Goal: Task Accomplishment & Management: Use online tool/utility

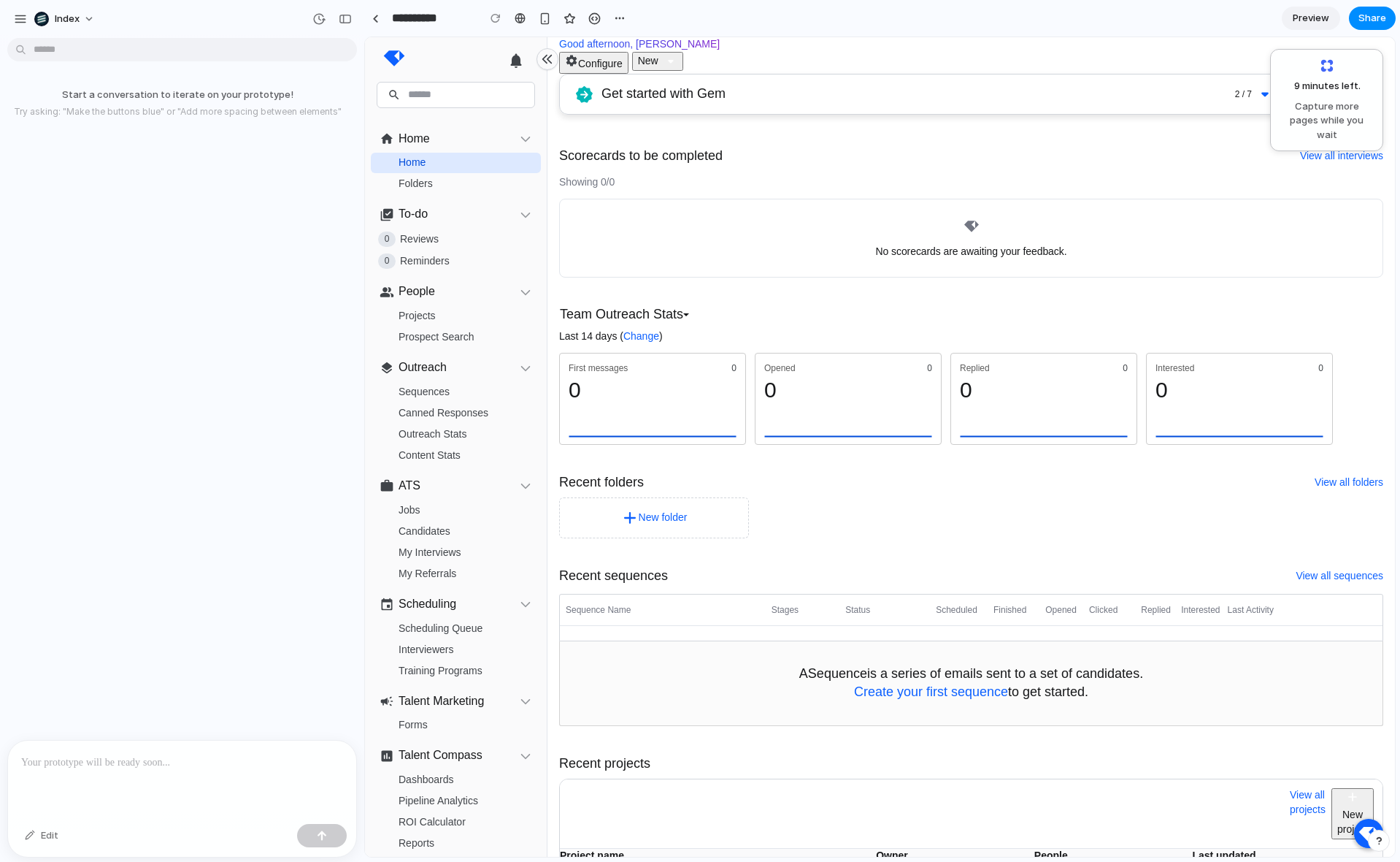
click at [929, 201] on div "No scorecards are awaiting your feedback." at bounding box center [971, 238] width 824 height 79
click at [924, 199] on div "No scorecards are awaiting your feedback." at bounding box center [971, 238] width 824 height 79
click at [105, 747] on div at bounding box center [182, 780] width 348 height 78
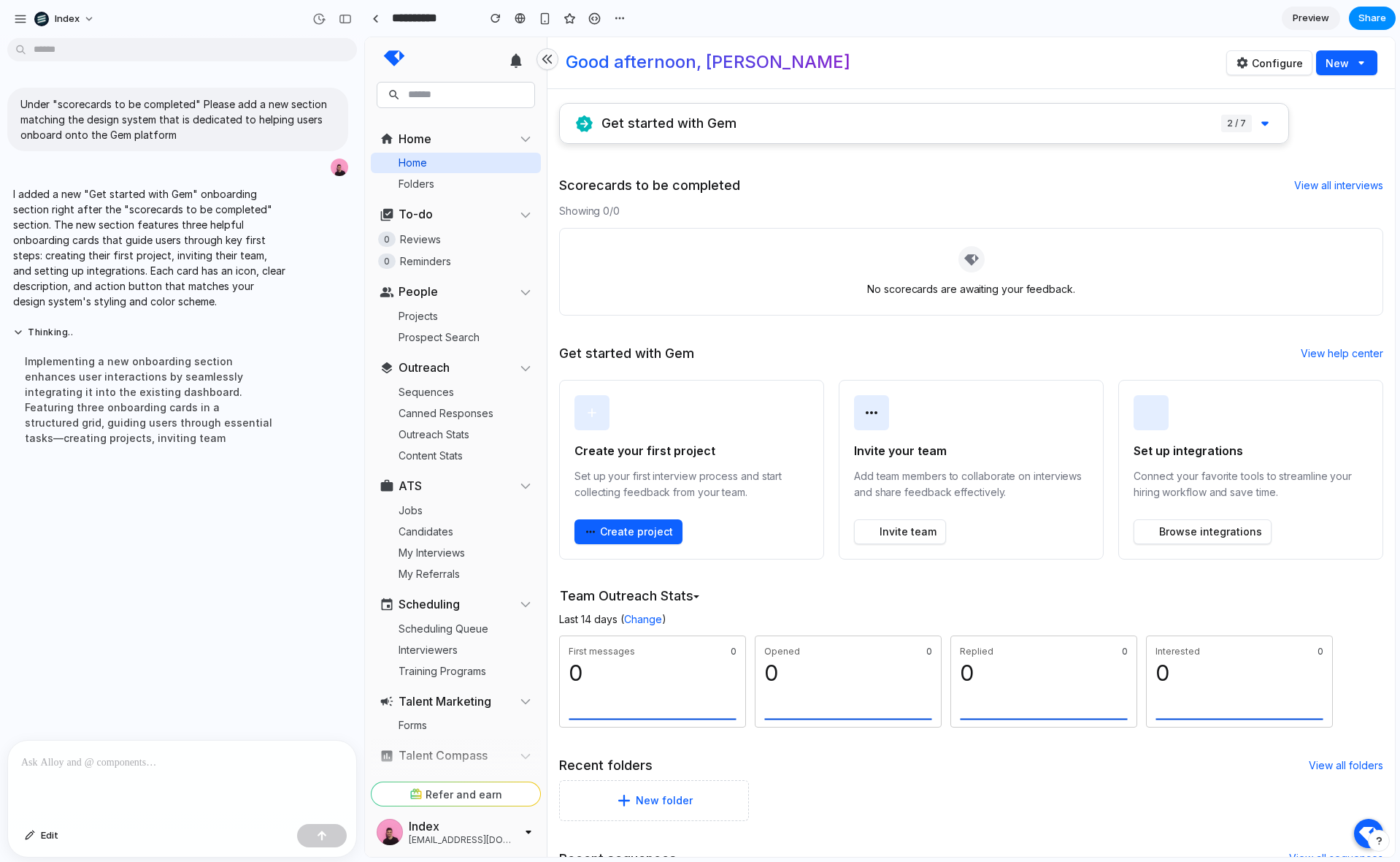
scroll to position [5, 0]
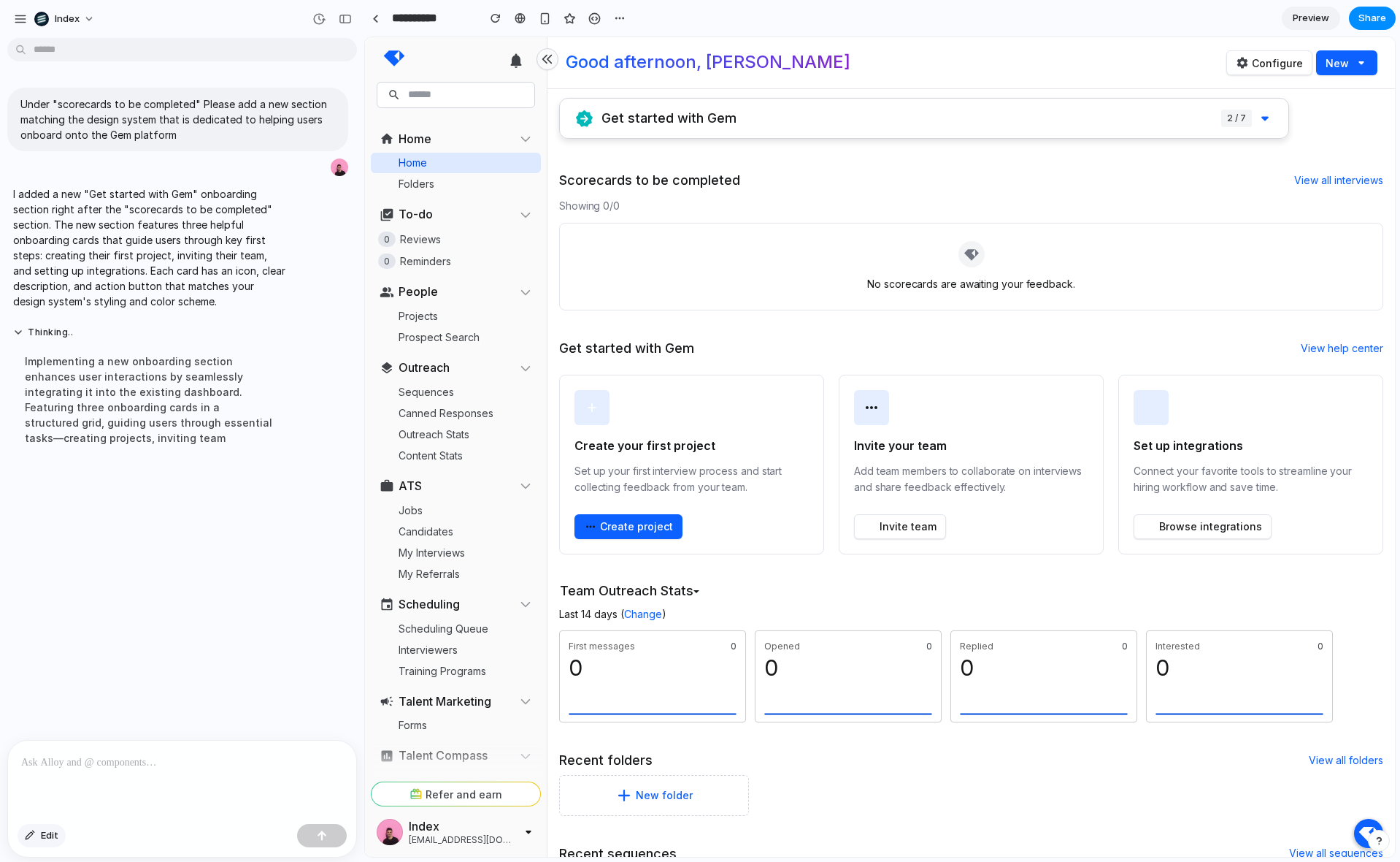
click at [41, 838] on span "Edit" at bounding box center [49, 835] width 17 height 15
click at [590, 527] on div at bounding box center [880, 447] width 1029 height 819
click at [643, 554] on div "button" at bounding box center [640, 557] width 16 height 16
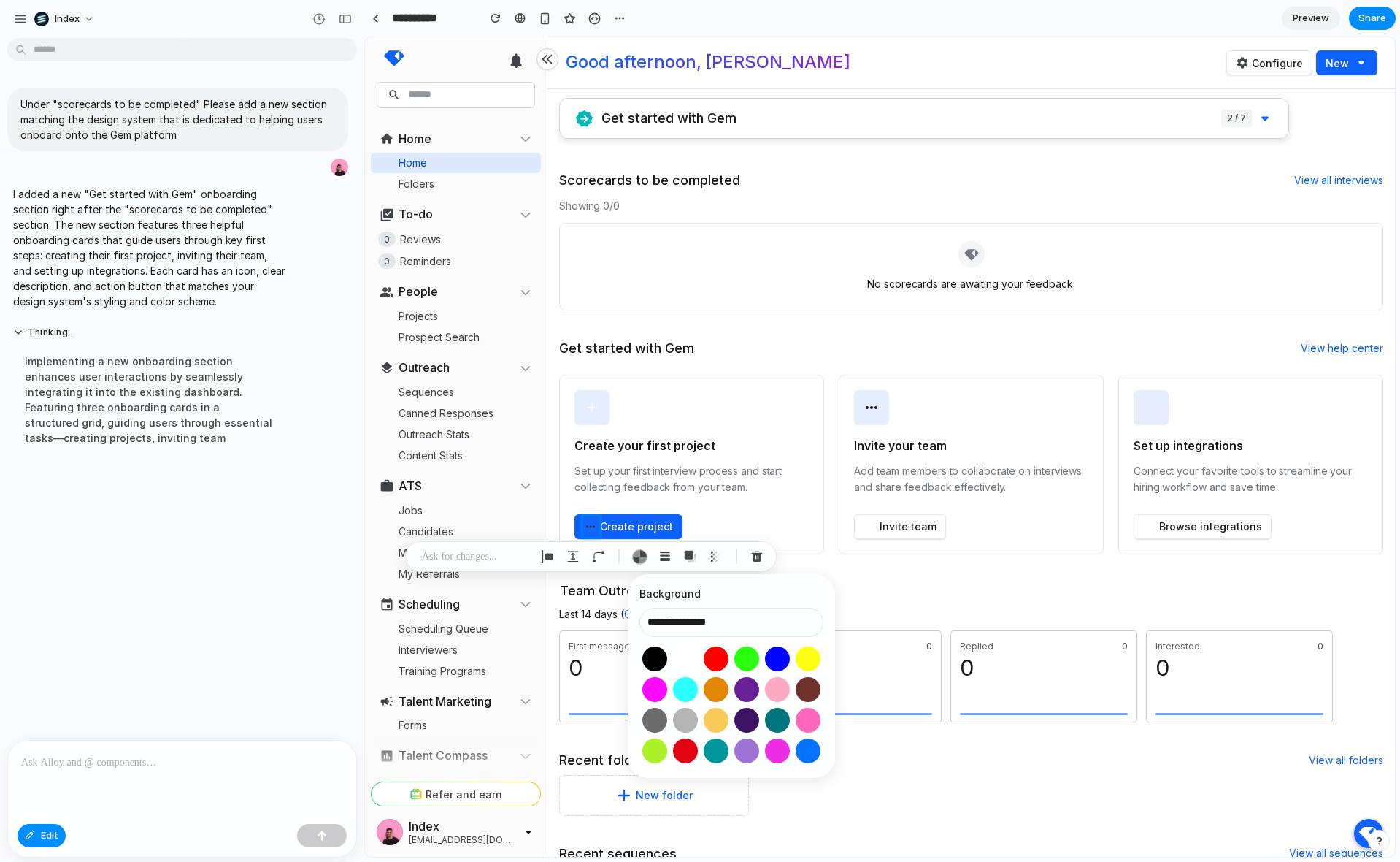
click at [683, 652] on button "Select color oklch(1 0 0)" at bounding box center [686, 659] width 27 height 27
click at [706, 612] on input "**********" at bounding box center [731, 622] width 184 height 29
click at [722, 623] on input "**********" at bounding box center [731, 622] width 184 height 29
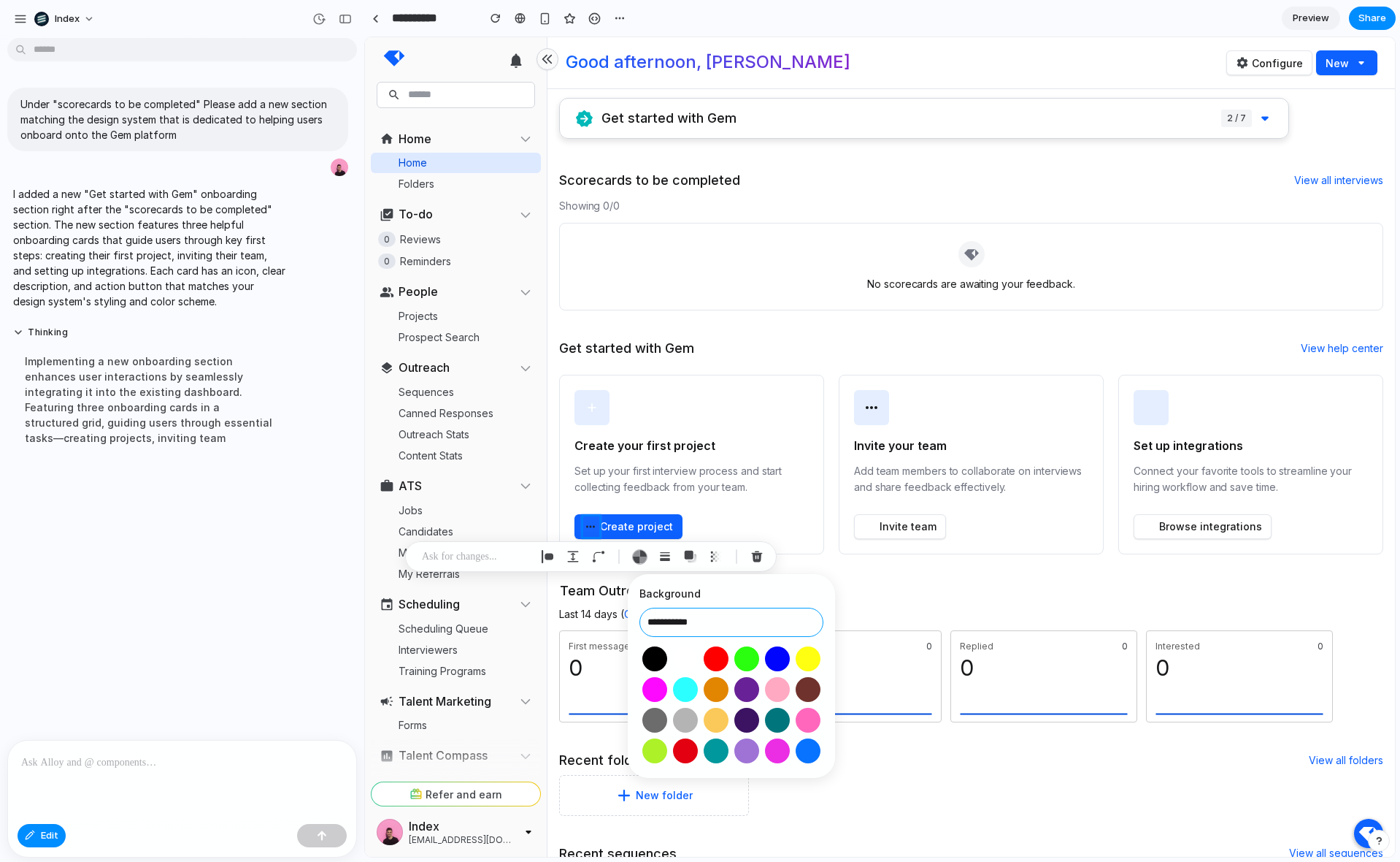
type input "**********"
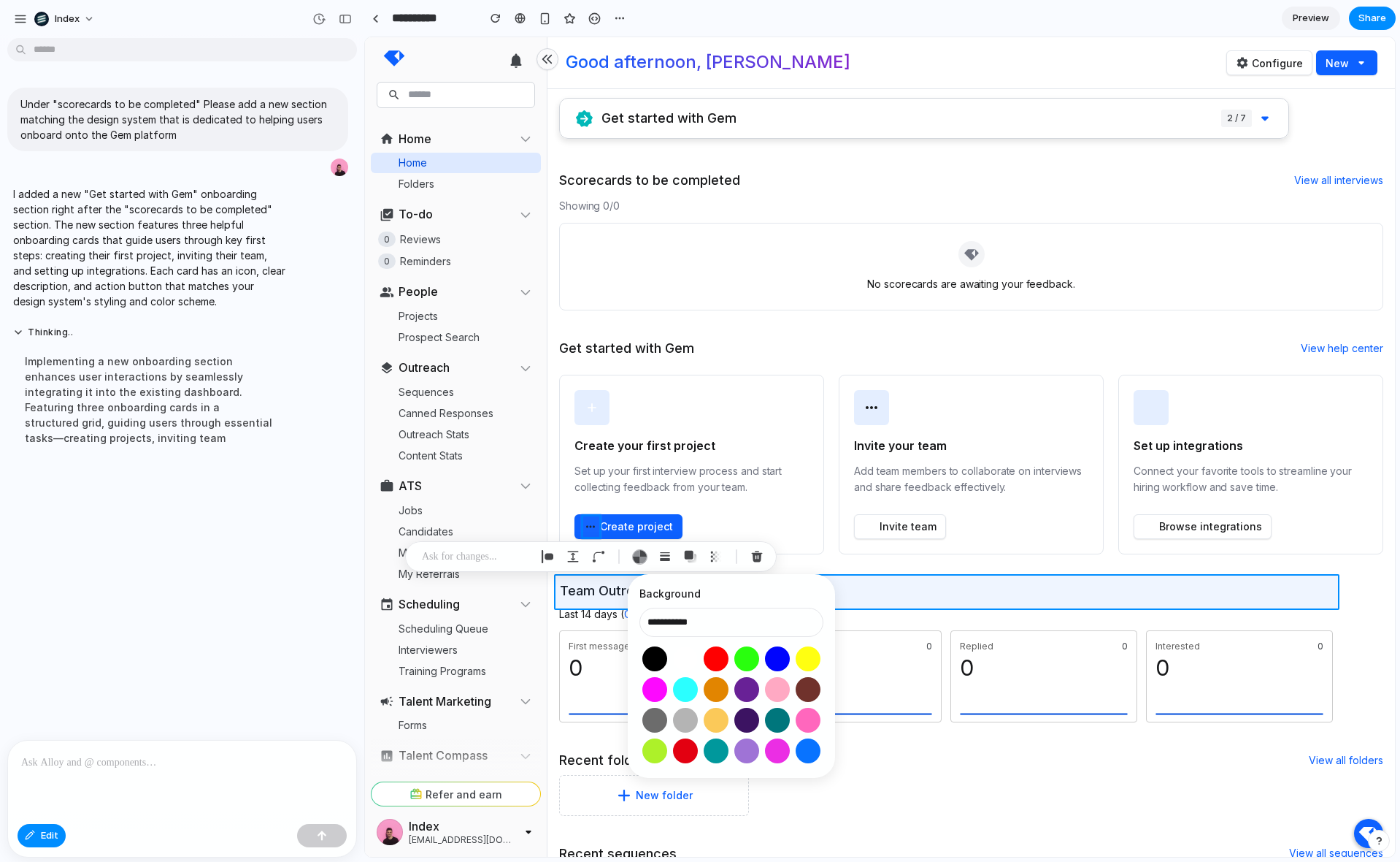
click at [909, 590] on div at bounding box center [880, 447] width 1029 height 819
type input "**********"
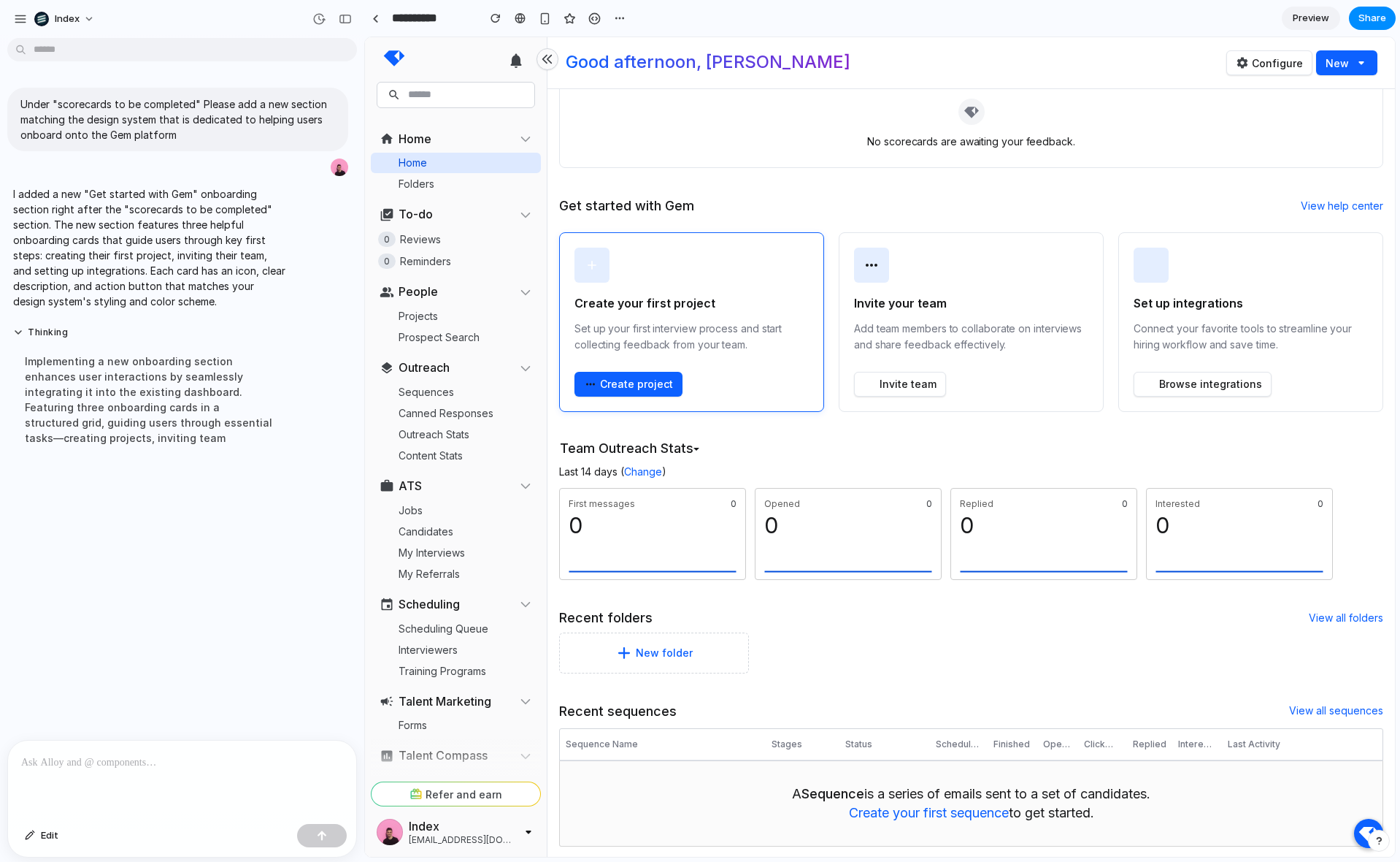
scroll to position [0, 0]
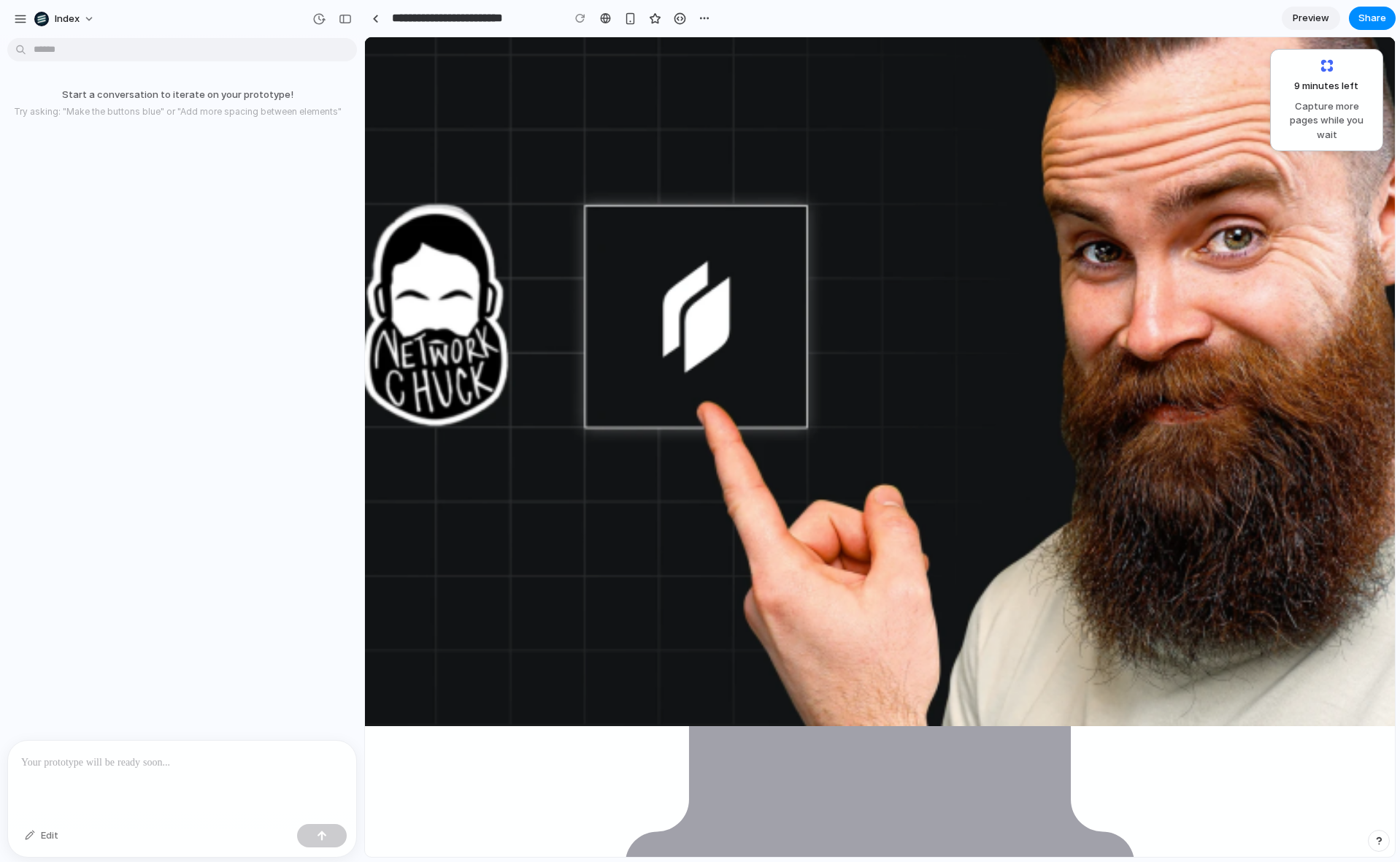
scroll to position [126, 0]
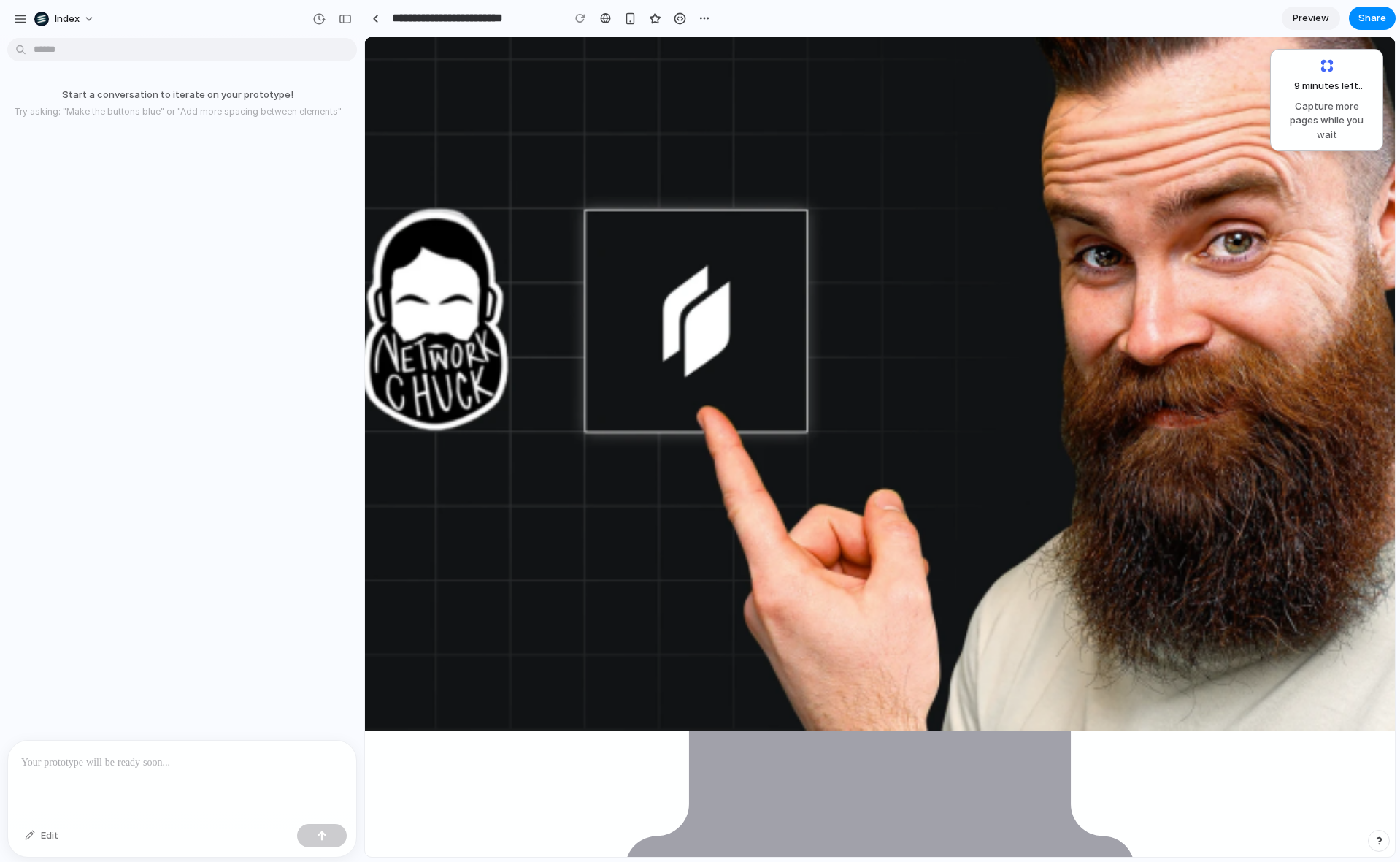
click at [88, 758] on p at bounding box center [182, 762] width 322 height 17
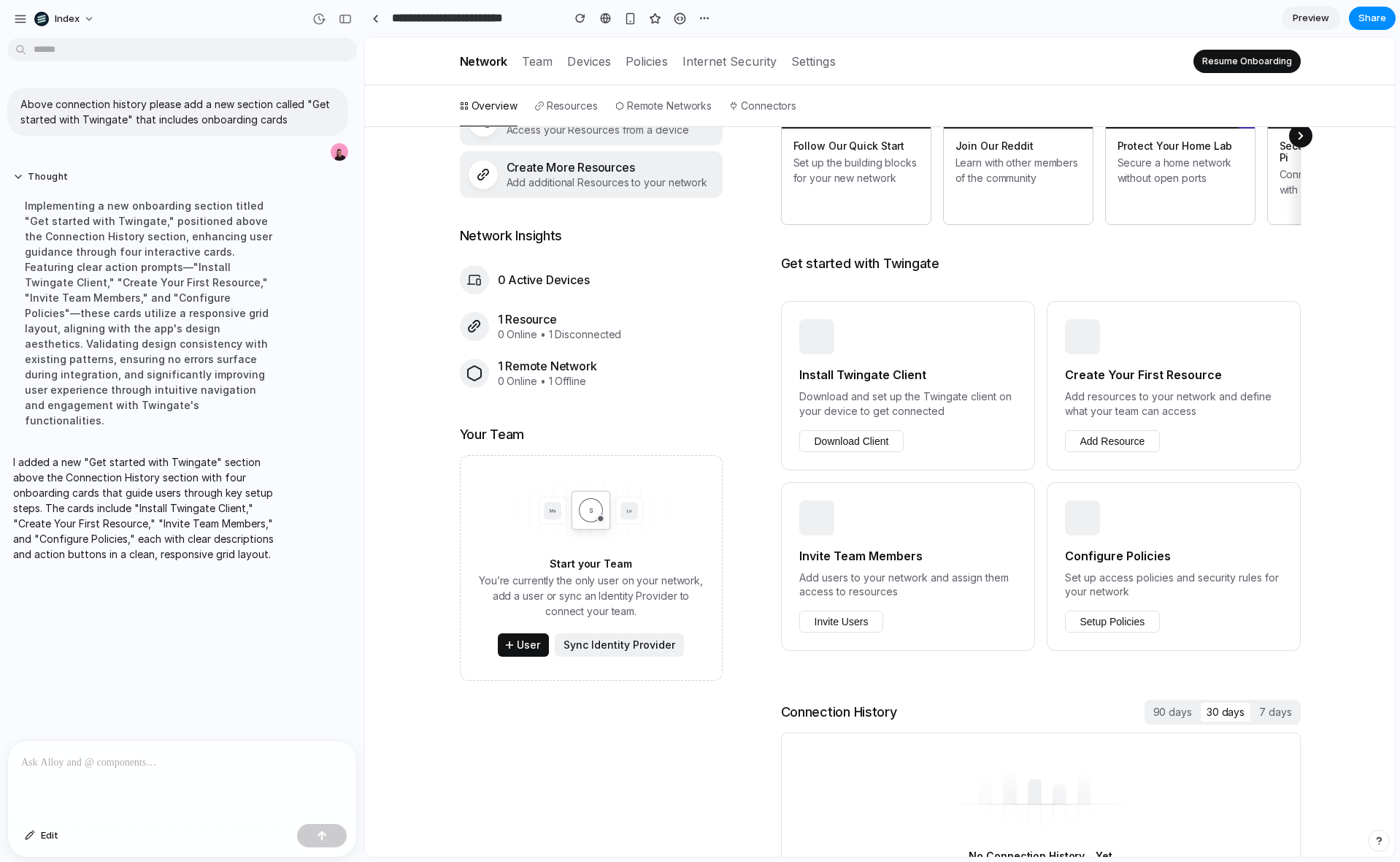
scroll to position [268, 0]
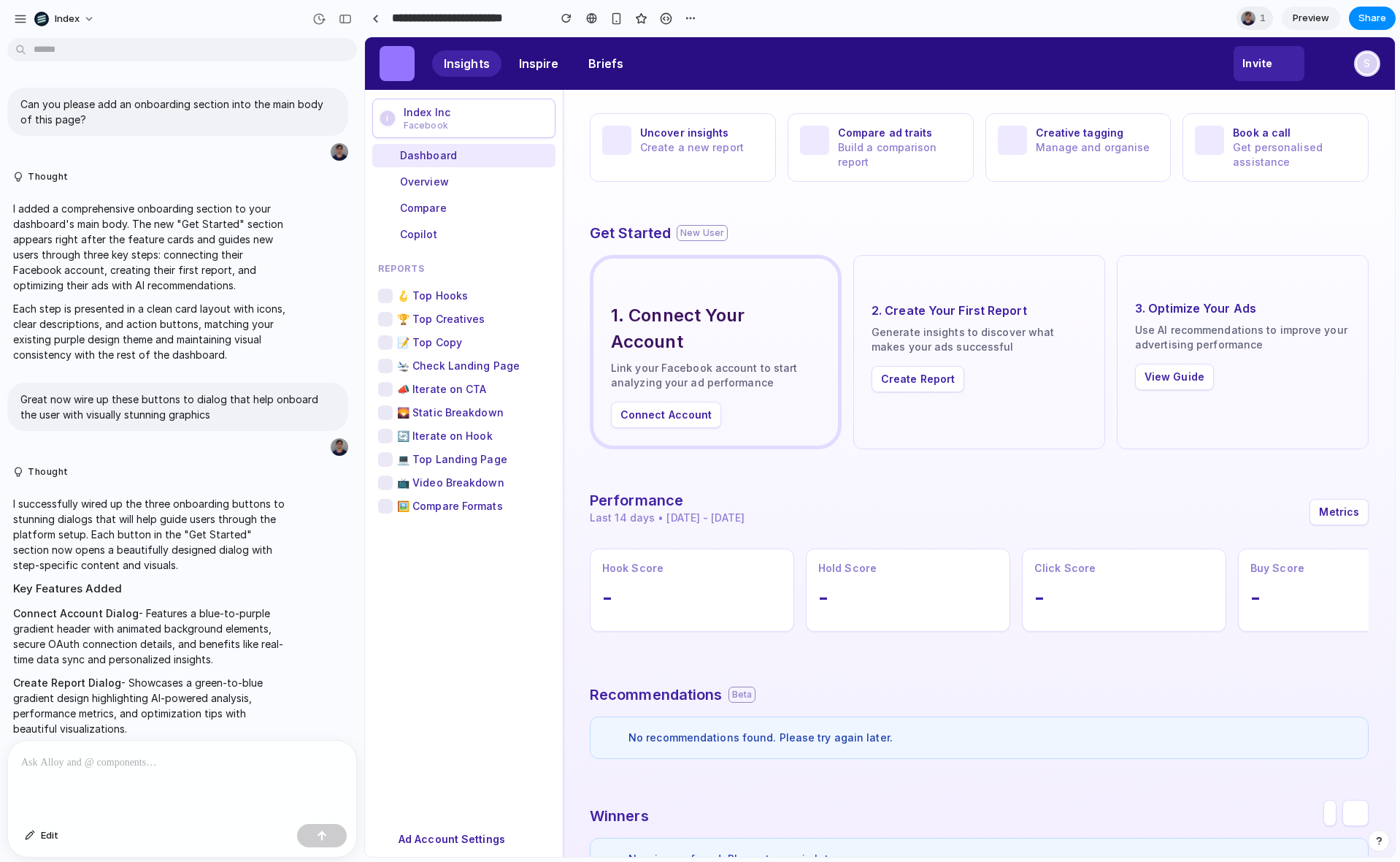
scroll to position [215, 0]
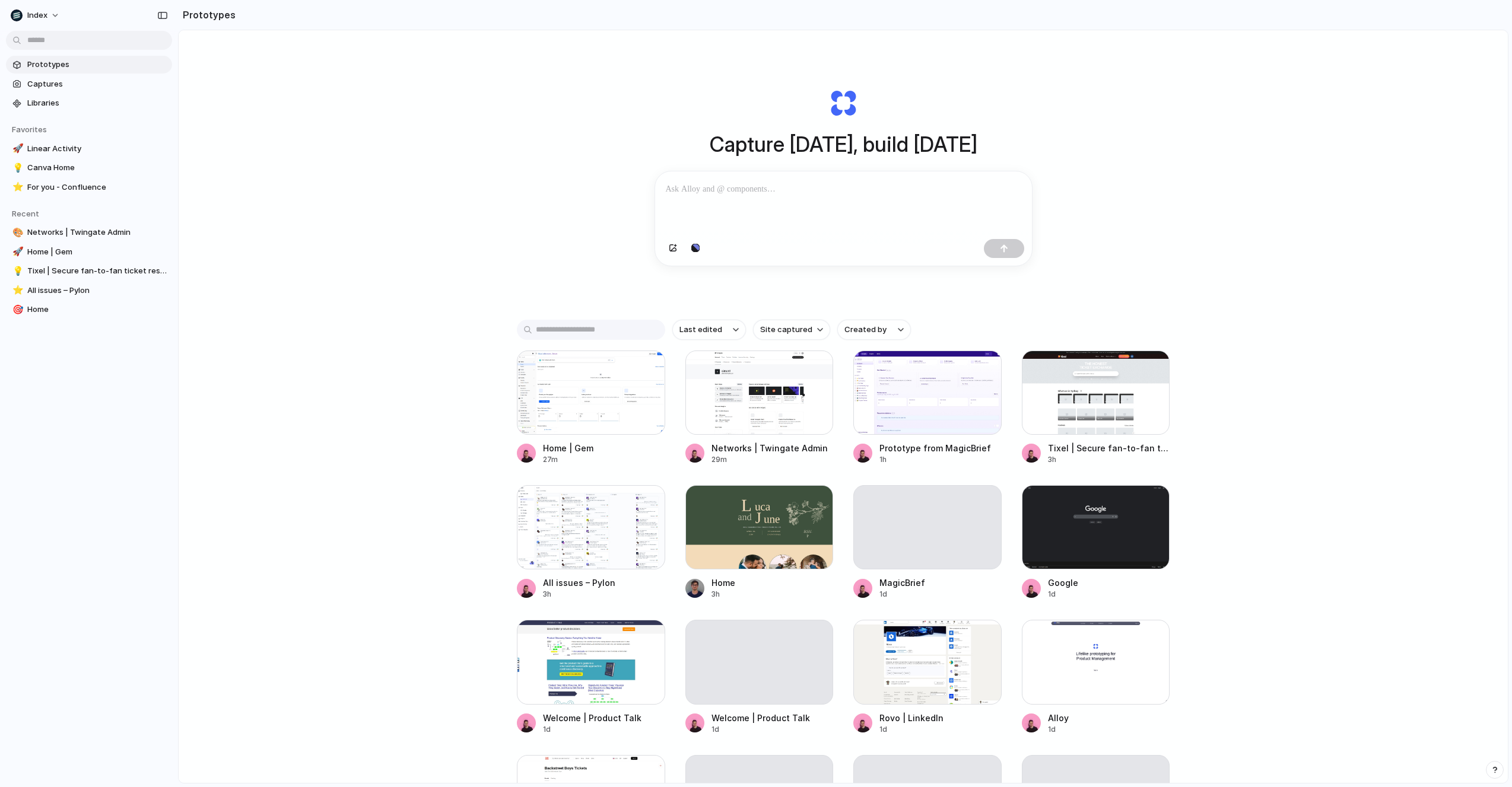
click at [475, 205] on div "Capture today, build tomorrow Clone web app Clone screenshot Start from existin…" at bounding box center [843, 438] width 1329 height 815
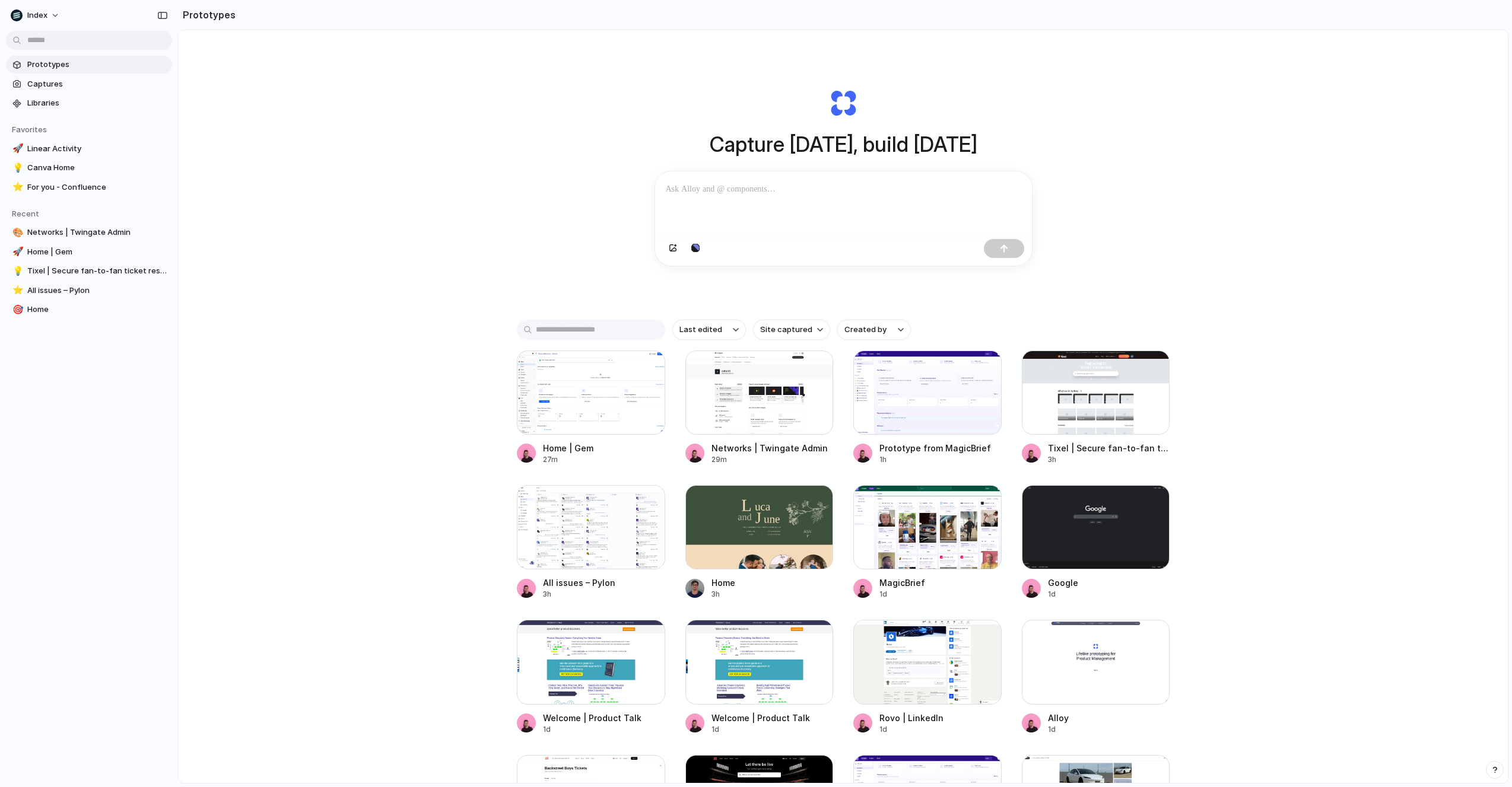
click at [1458, 146] on div "Capture today, build tomorrow Clone web app Clone screenshot Start from existin…" at bounding box center [843, 438] width 1329 height 815
click at [449, 372] on div "Capture today, build tomorrow Clone web app Clone screenshot Start from existin…" at bounding box center [843, 438] width 1329 height 815
